Goal: Information Seeking & Learning: Learn about a topic

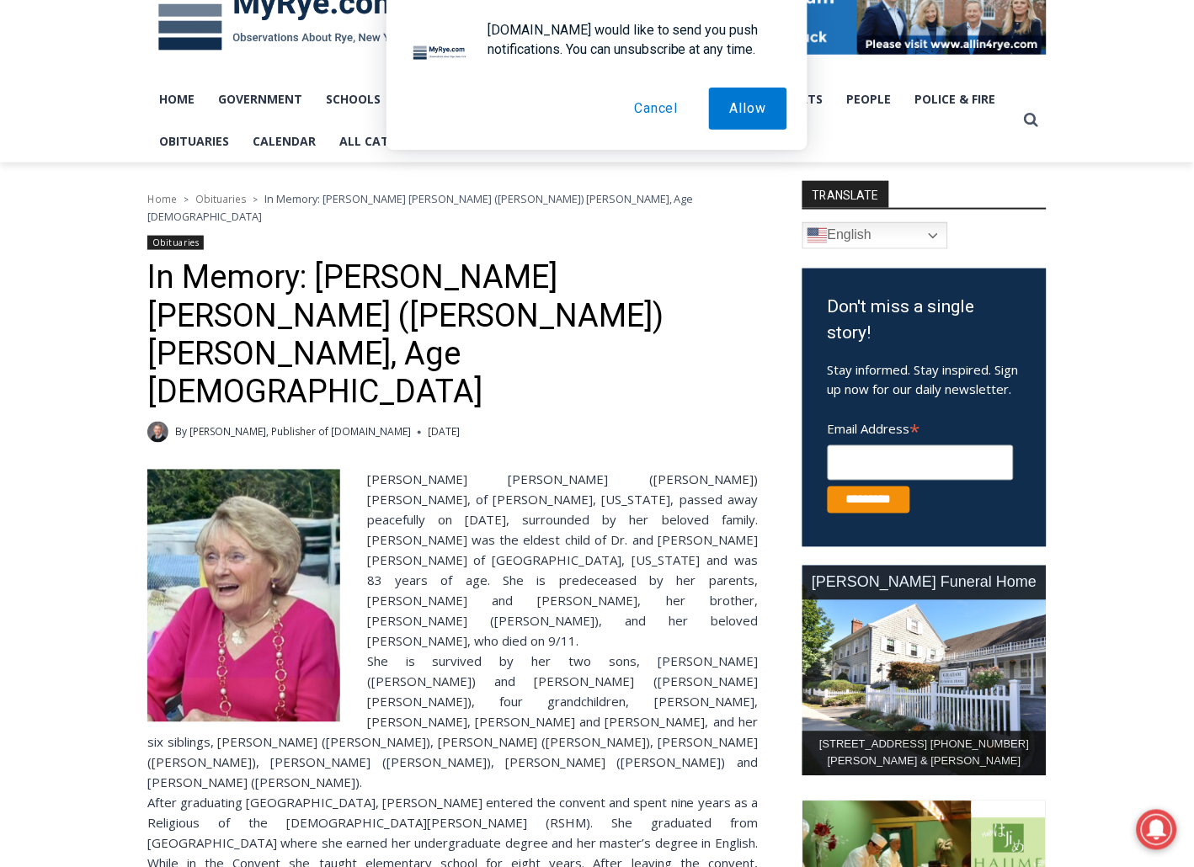
scroll to position [295, 0]
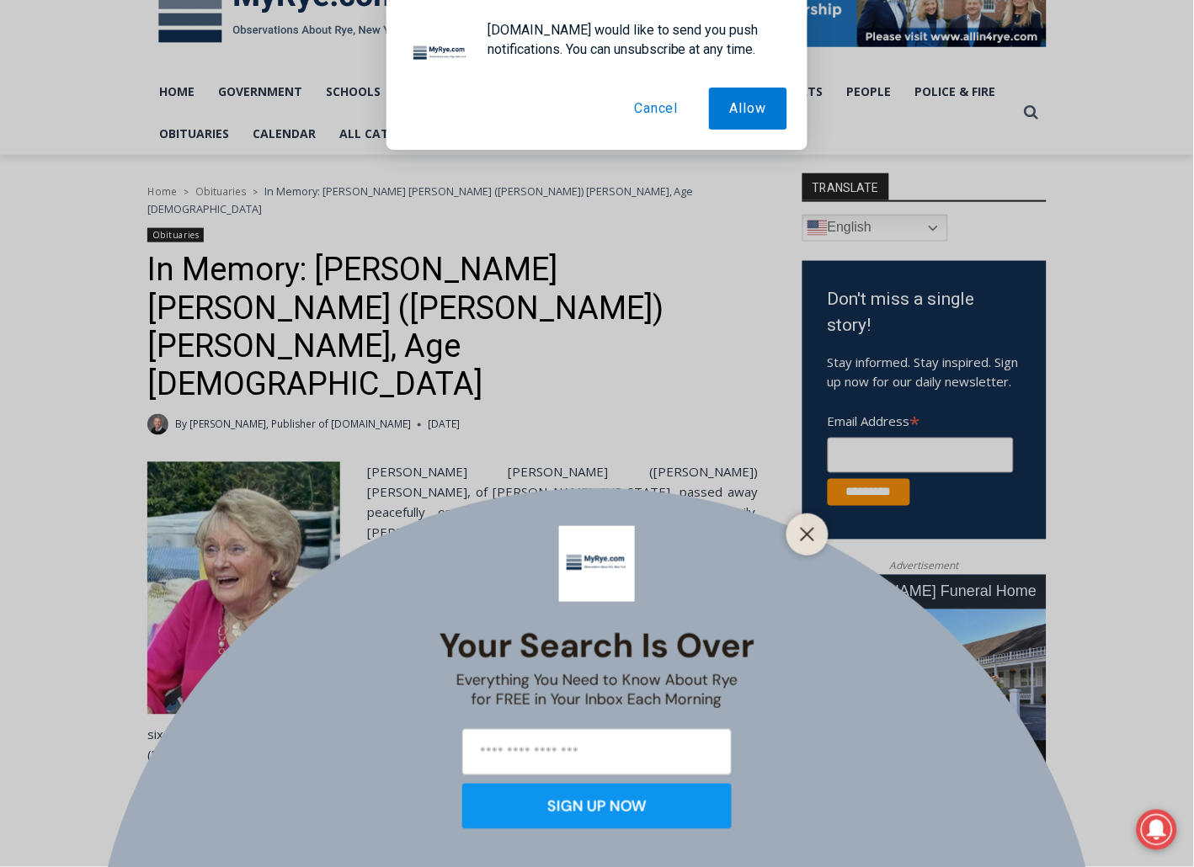
click at [652, 116] on button "Cancel" at bounding box center [657, 109] width 86 height 42
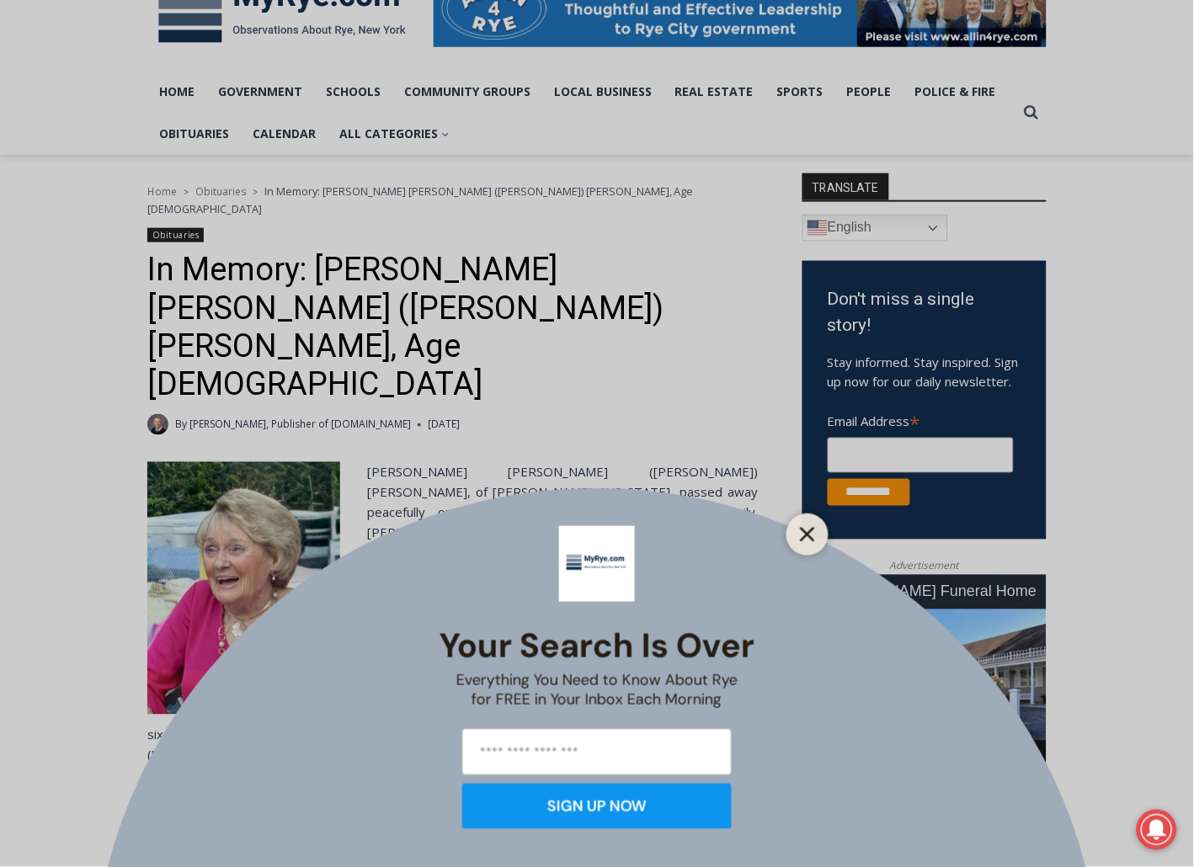
click at [805, 539] on icon "Close" at bounding box center [807, 534] width 15 height 15
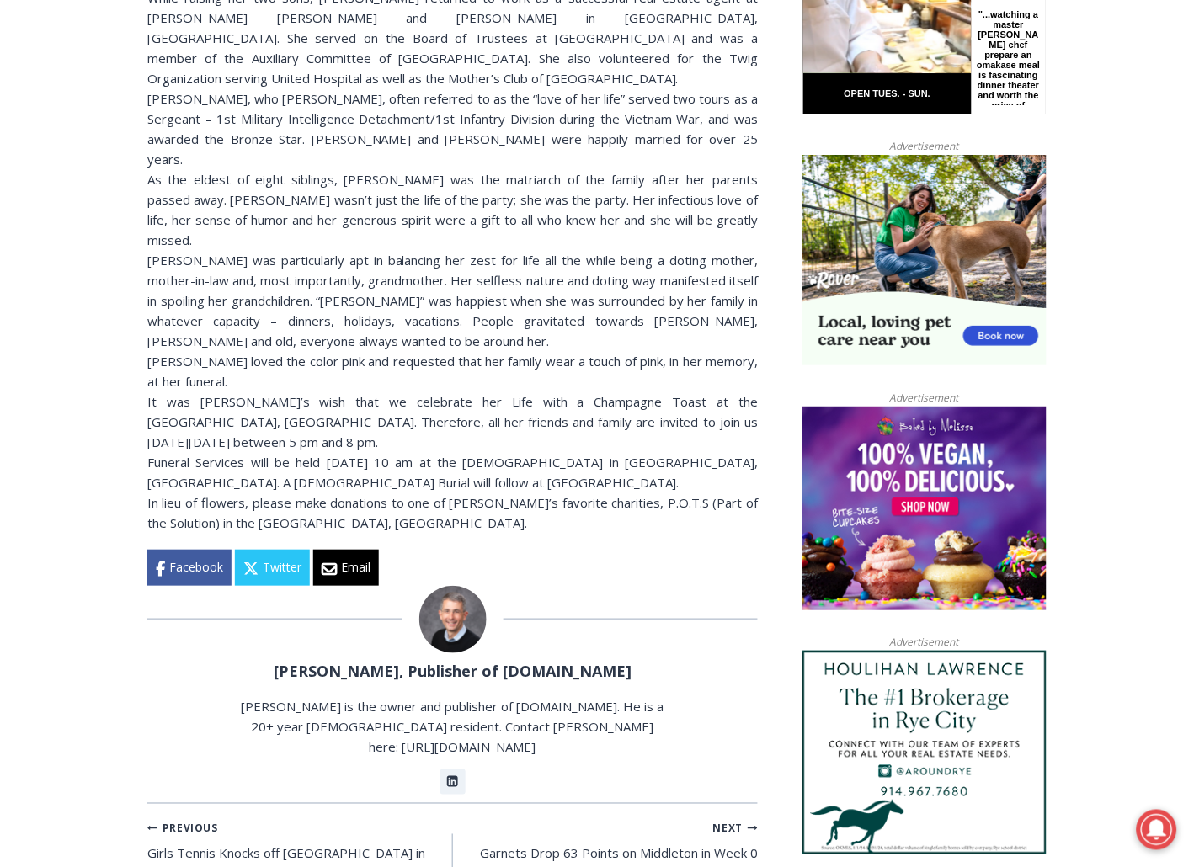
scroll to position [0, 0]
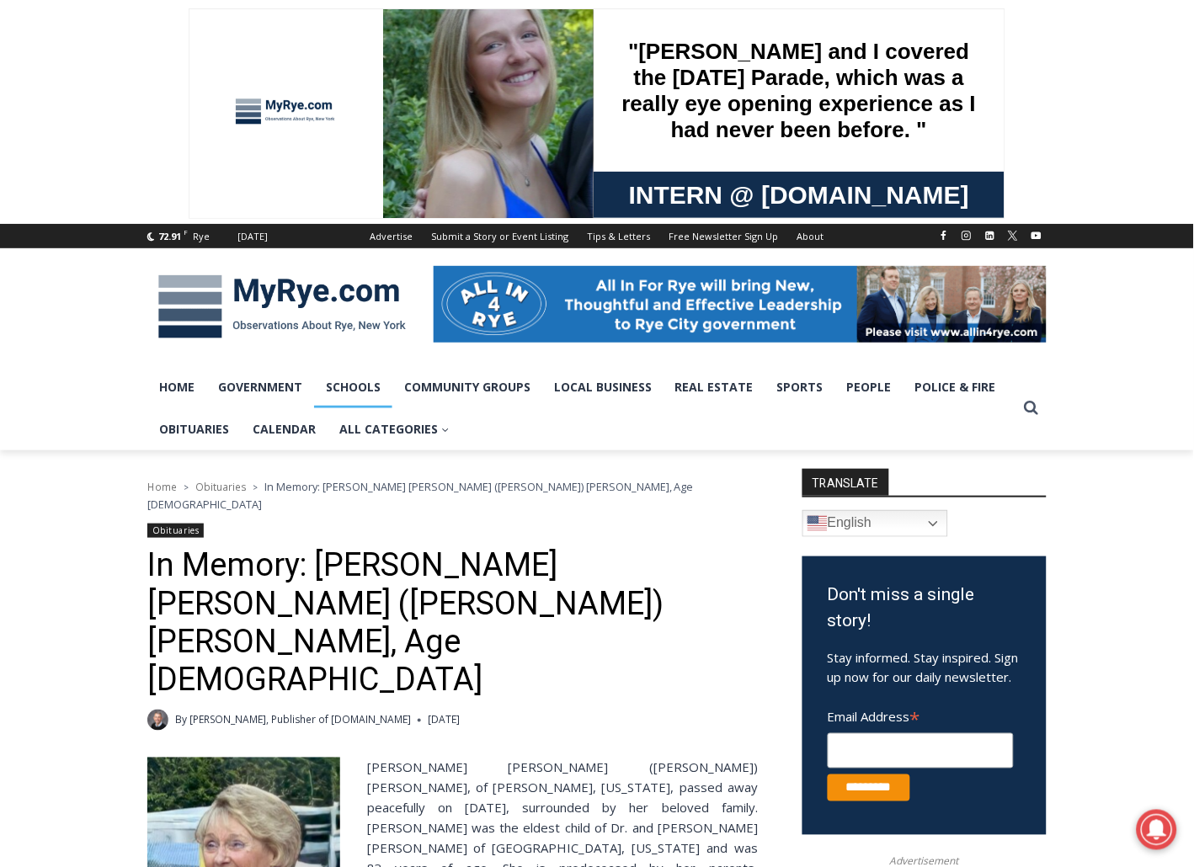
click at [344, 388] on link "Schools" at bounding box center [353, 387] width 78 height 42
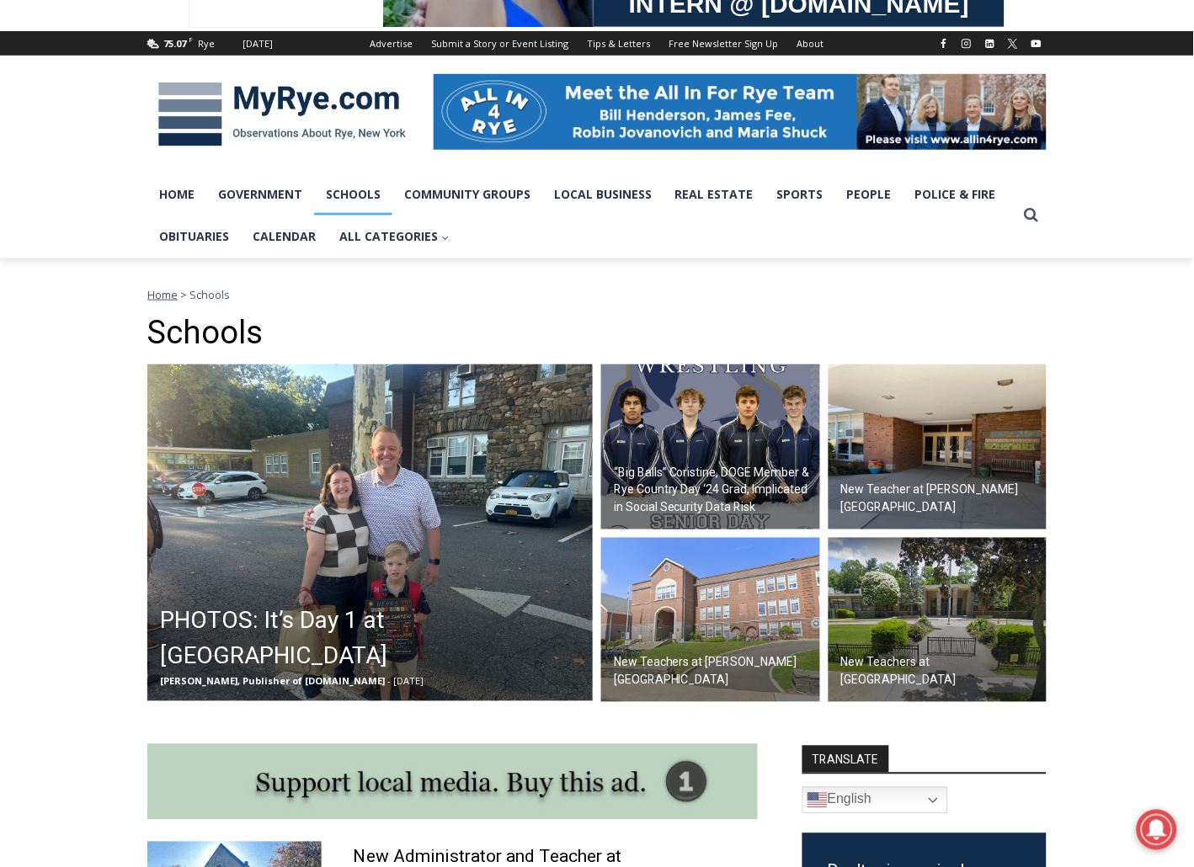
scroll to position [195, 0]
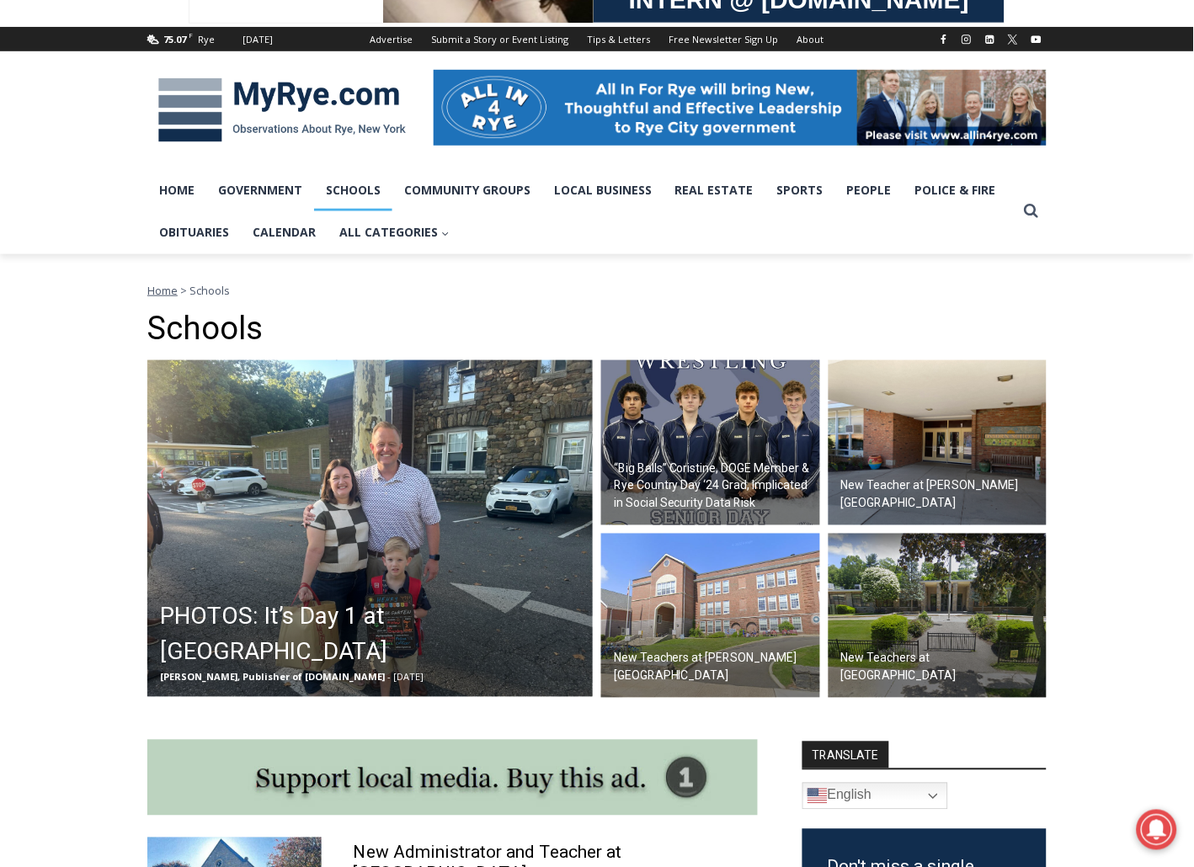
click at [943, 552] on img at bounding box center [937, 616] width 219 height 165
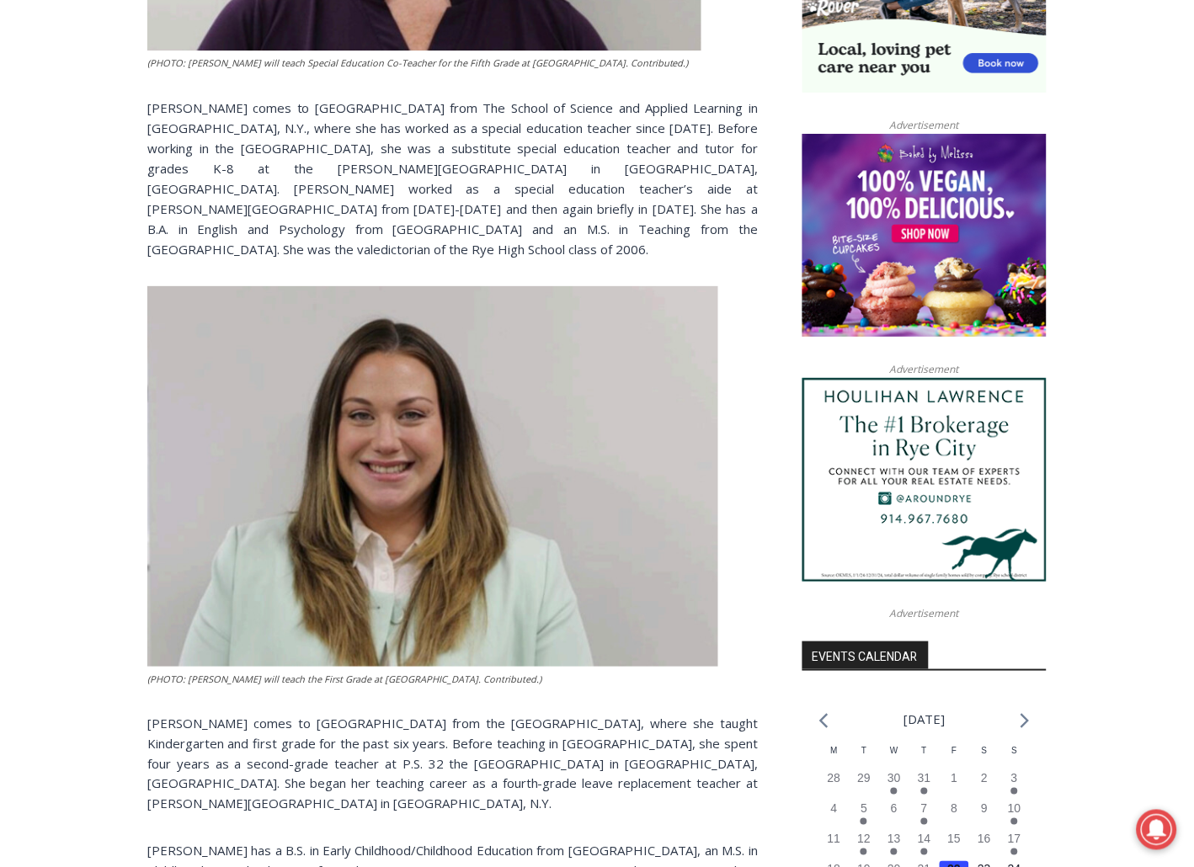
scroll to position [1236, 0]
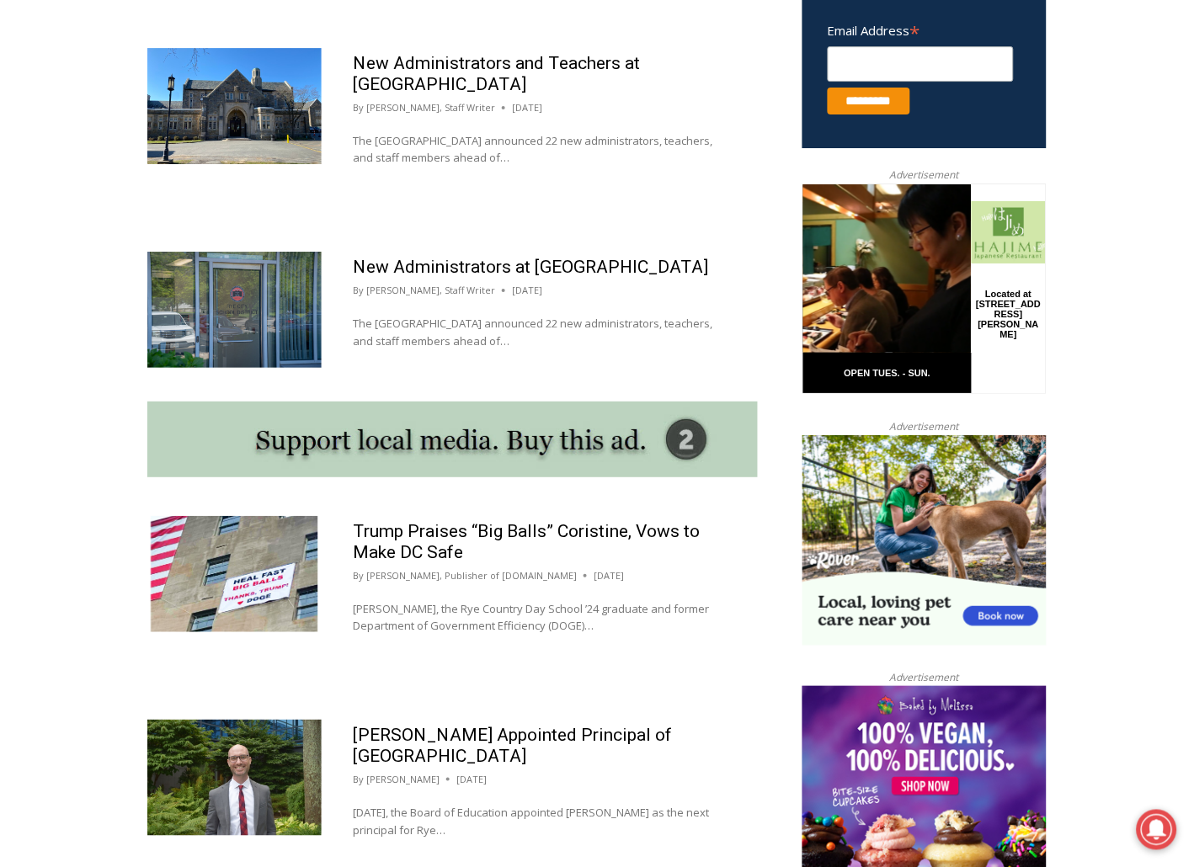
scroll to position [1156, 0]
